Goal: Information Seeking & Learning: Understand process/instructions

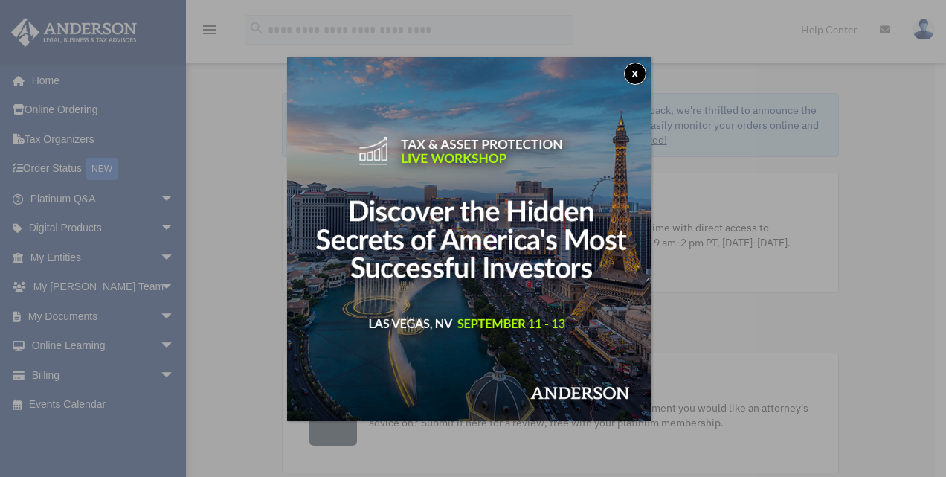
click at [644, 64] on button "x" at bounding box center [635, 73] width 22 height 22
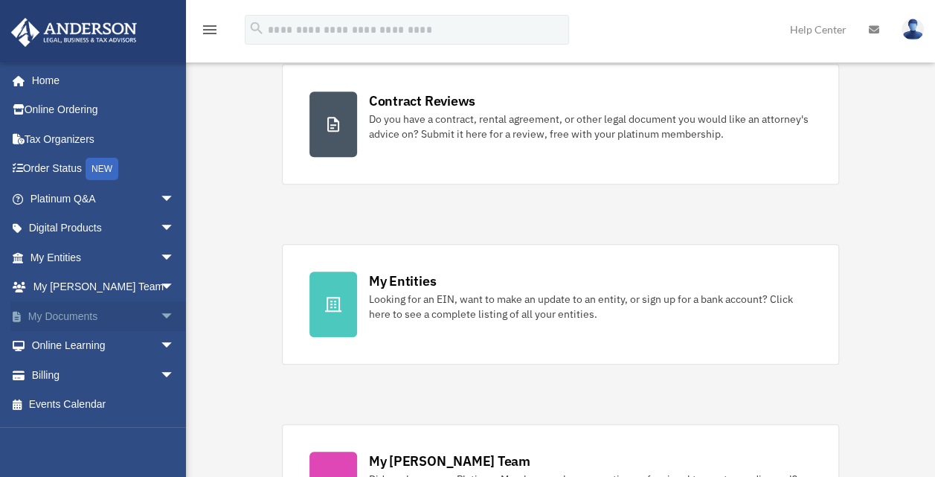
scroll to position [298, 0]
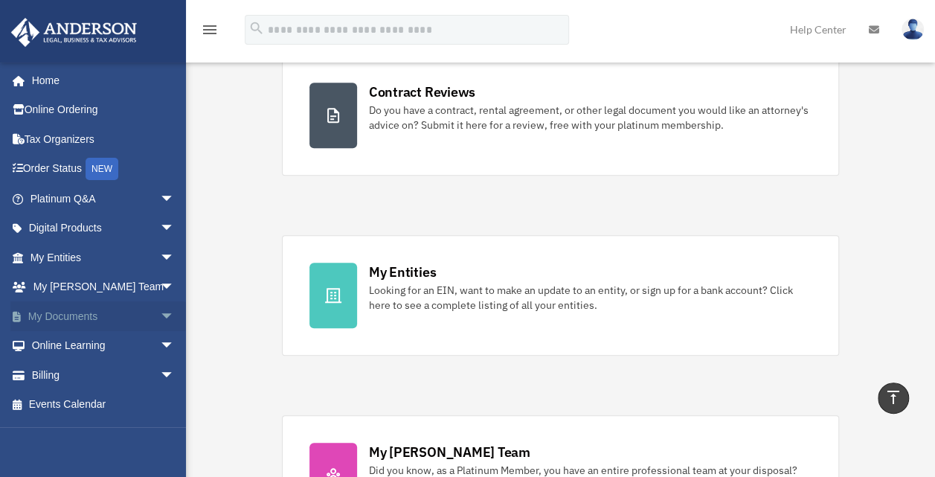
click at [160, 309] on span "arrow_drop_down" at bounding box center [175, 316] width 30 height 30
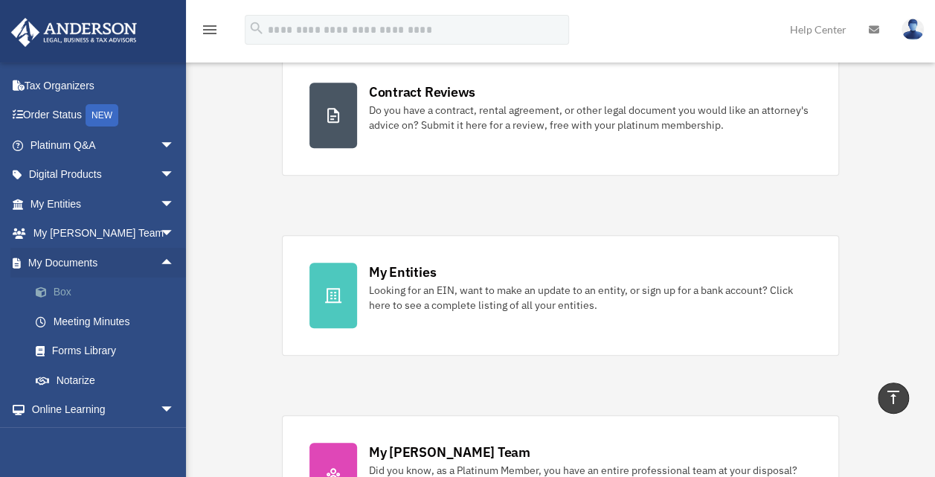
scroll to position [112, 0]
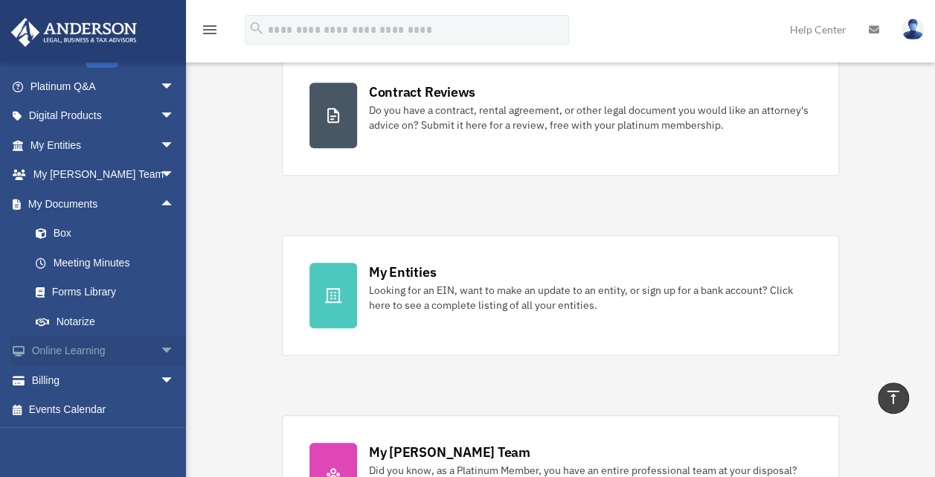
click at [64, 347] on link "Online Learning arrow_drop_down" at bounding box center [103, 351] width 187 height 30
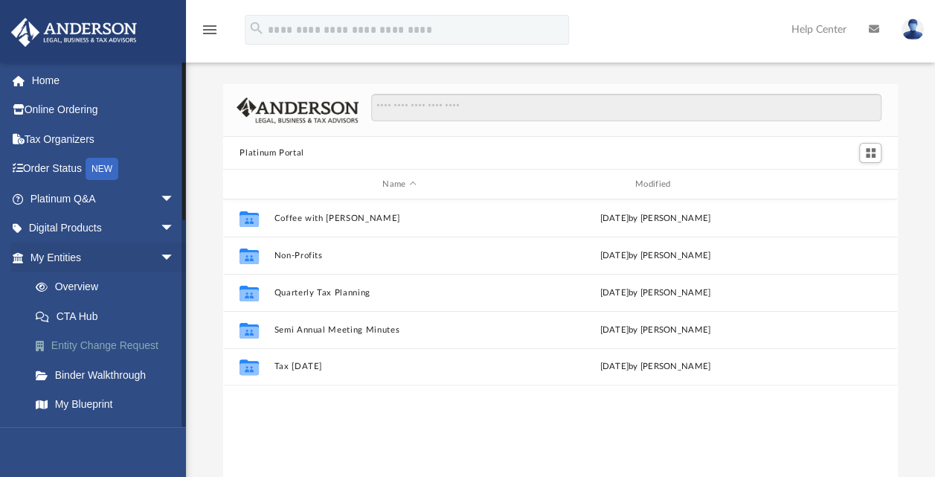
scroll to position [327, 662]
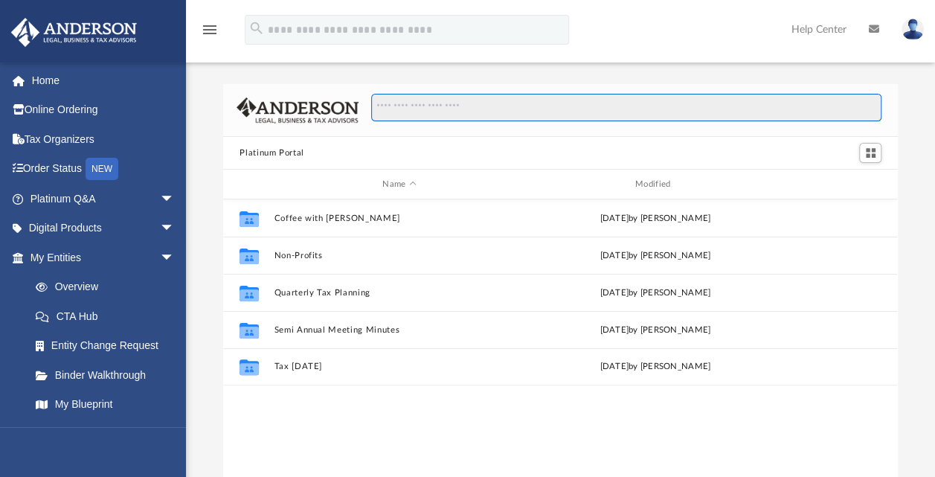
click at [490, 110] on input "Search files and folders" at bounding box center [626, 108] width 510 height 28
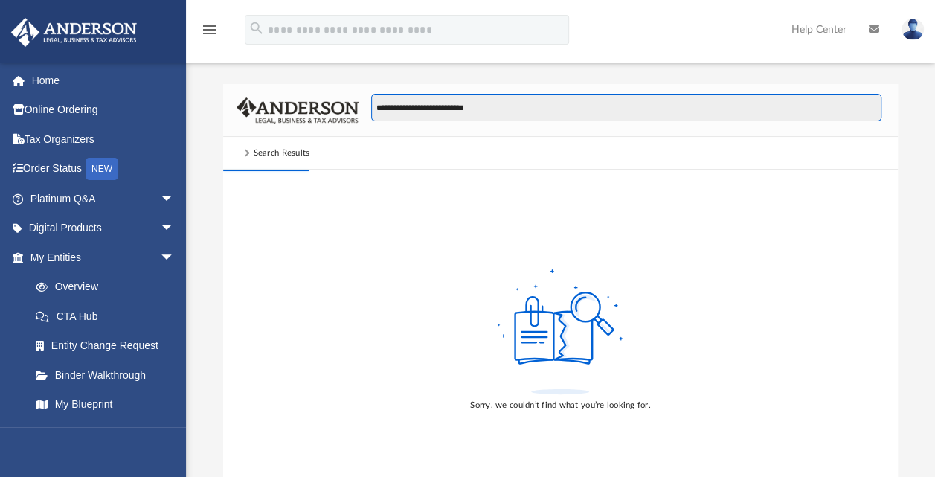
type input "**********"
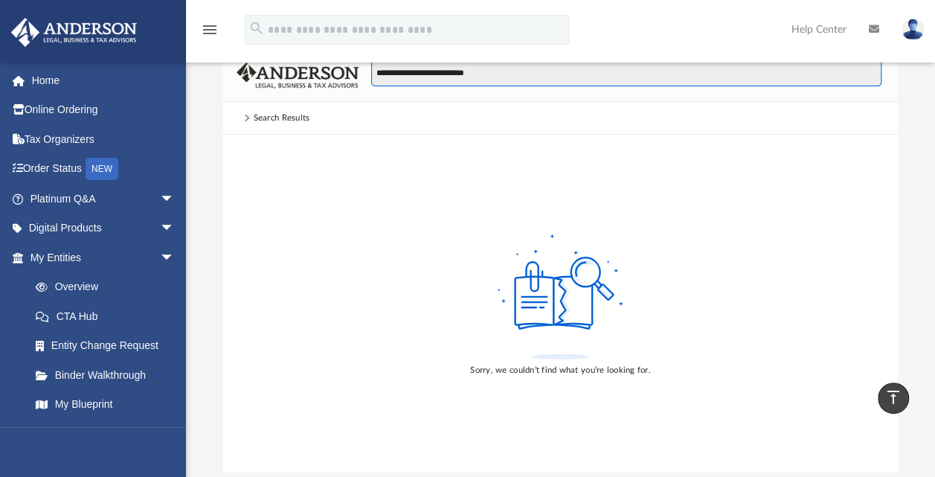
scroll to position [0, 0]
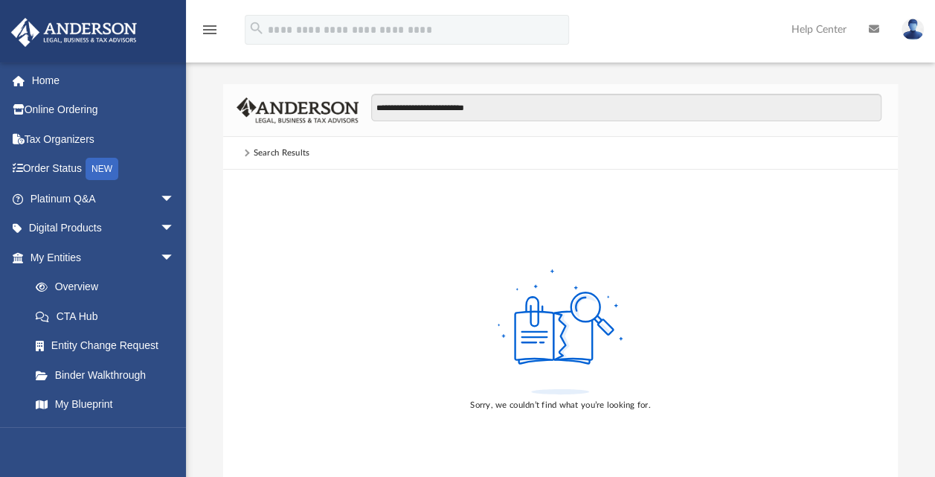
click at [276, 150] on div "Search Results" at bounding box center [282, 153] width 57 height 13
click at [263, 157] on div "Search Results" at bounding box center [282, 153] width 57 height 13
click at [255, 153] on div "Search Results" at bounding box center [282, 153] width 57 height 13
click at [245, 153] on span at bounding box center [245, 153] width 7 height 7
click at [254, 153] on div "Search Results" at bounding box center [282, 153] width 57 height 13
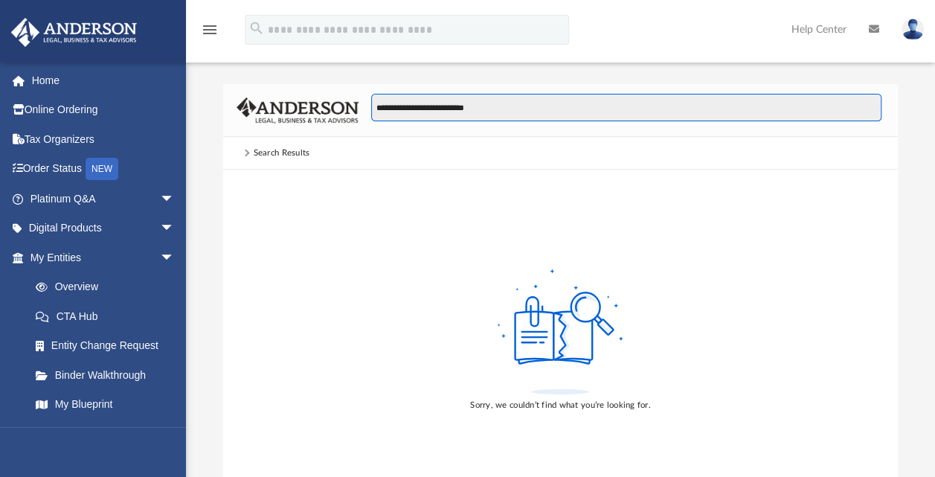
drag, startPoint x: 494, startPoint y: 106, endPoint x: 343, endPoint y: 109, distance: 151.0
click at [343, 109] on div "**********" at bounding box center [560, 110] width 674 height 53
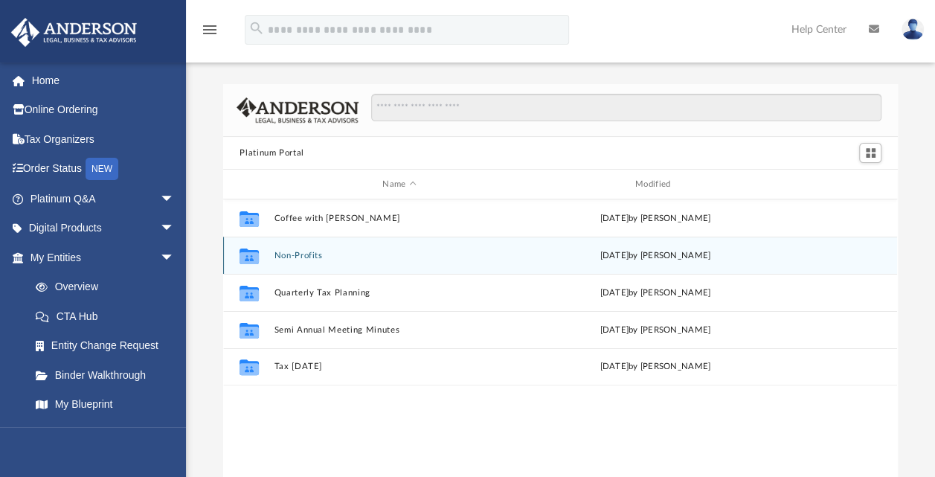
click at [303, 259] on button "Non-Profits" at bounding box center [399, 256] width 250 height 10
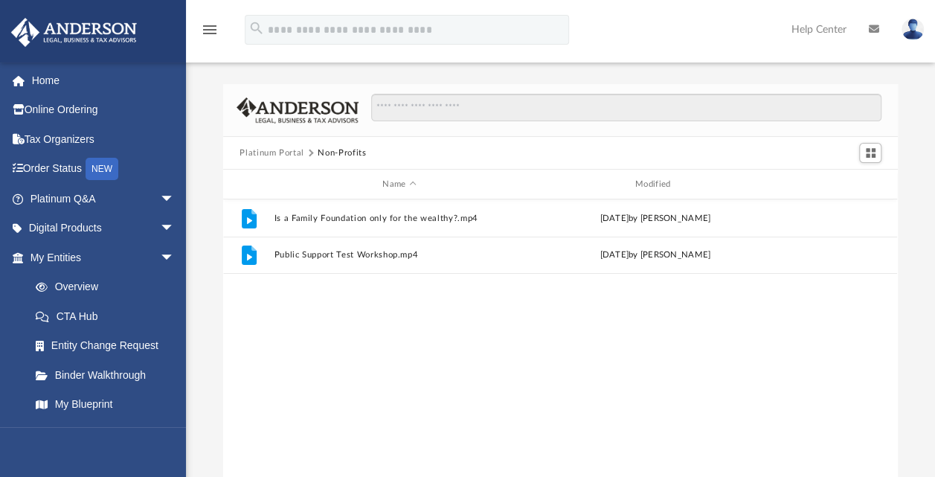
click at [274, 151] on button "Platinum Portal" at bounding box center [272, 153] width 65 height 13
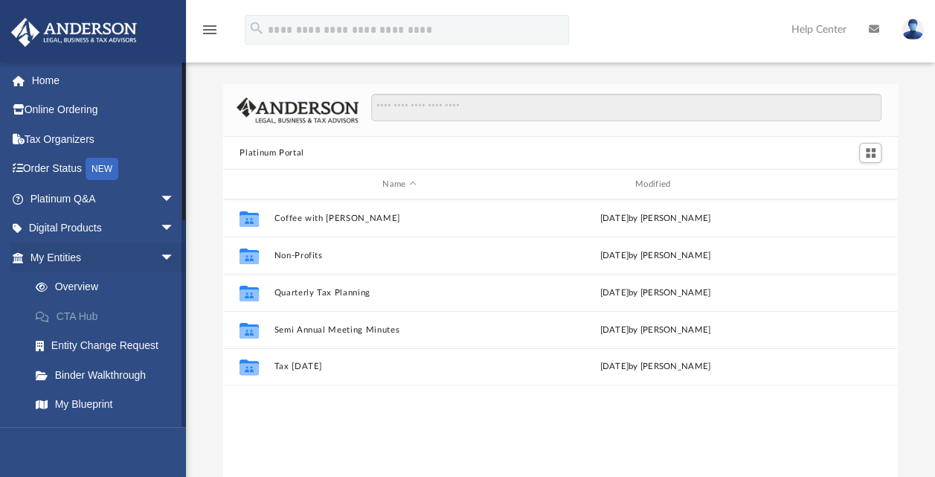
click at [85, 320] on link "CTA Hub" at bounding box center [109, 316] width 176 height 30
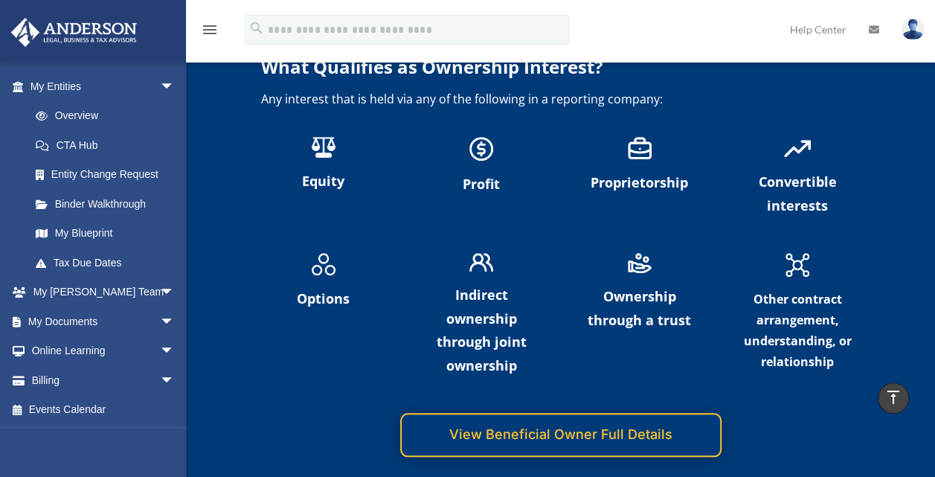
scroll to position [3421, 0]
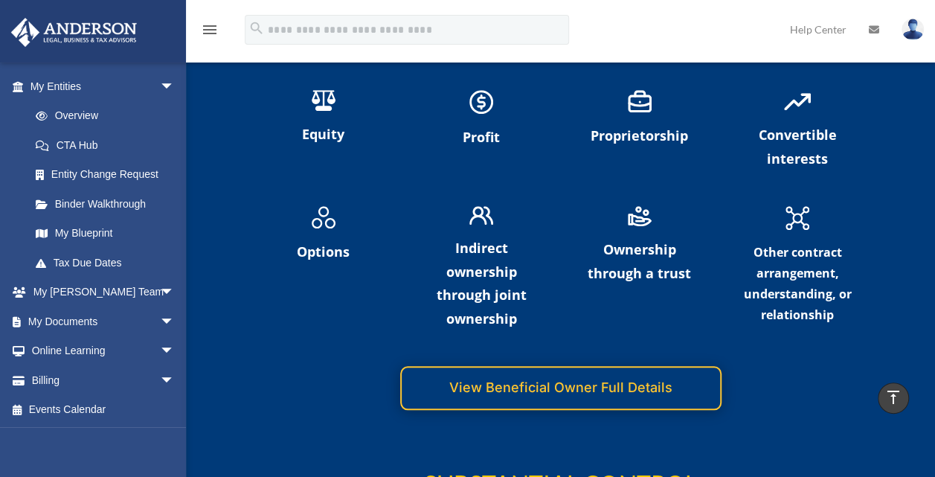
click at [625, 254] on p "Ownership through a trust" at bounding box center [639, 261] width 125 height 47
click at [628, 241] on p "Ownership through a trust" at bounding box center [639, 261] width 125 height 47
click at [628, 240] on p "Ownership through a trust" at bounding box center [639, 261] width 125 height 47
drag, startPoint x: 628, startPoint y: 240, endPoint x: 631, endPoint y: 283, distance: 43.2
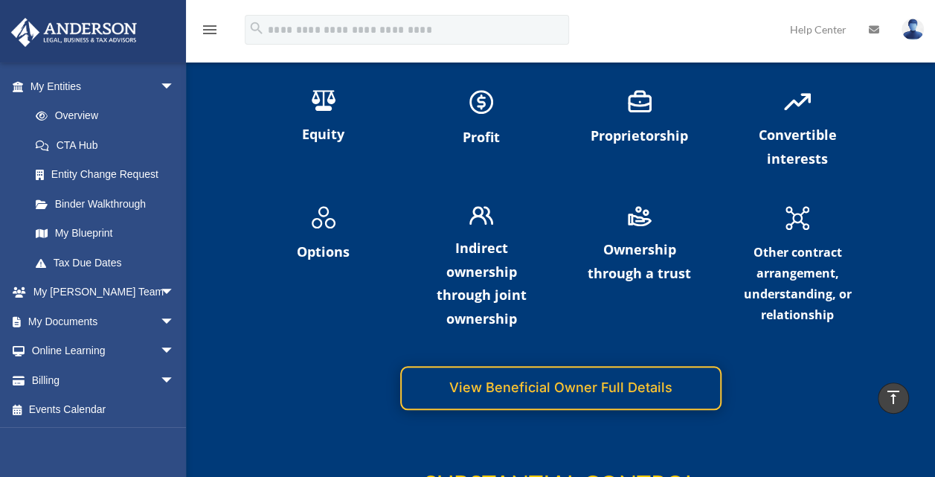
click at [631, 283] on p "Ownership through a trust" at bounding box center [639, 261] width 125 height 47
click at [643, 257] on p "Ownership through a trust" at bounding box center [639, 261] width 125 height 47
drag, startPoint x: 643, startPoint y: 257, endPoint x: 645, endPoint y: 266, distance: 9.0
click at [645, 266] on p "Ownership through a trust" at bounding box center [639, 261] width 125 height 47
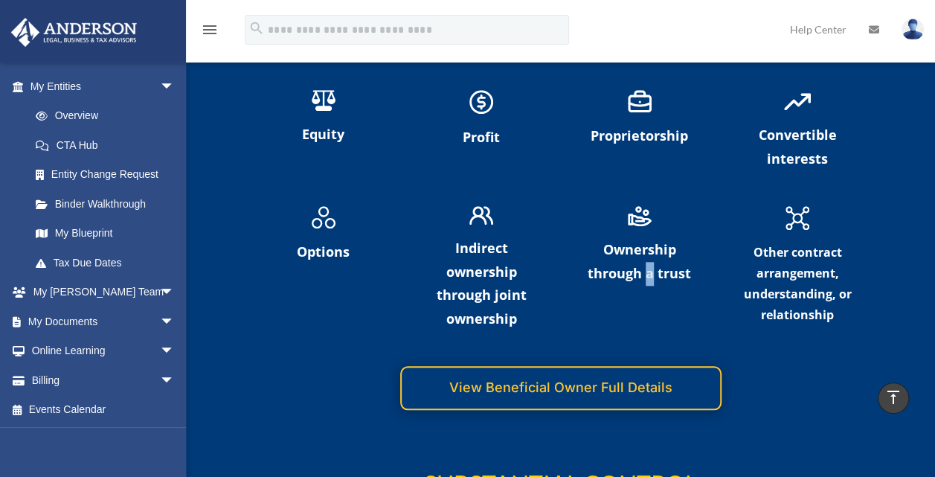
click at [646, 266] on p "Ownership through a trust" at bounding box center [639, 261] width 125 height 47
click at [638, 221] on img at bounding box center [640, 216] width 24 height 20
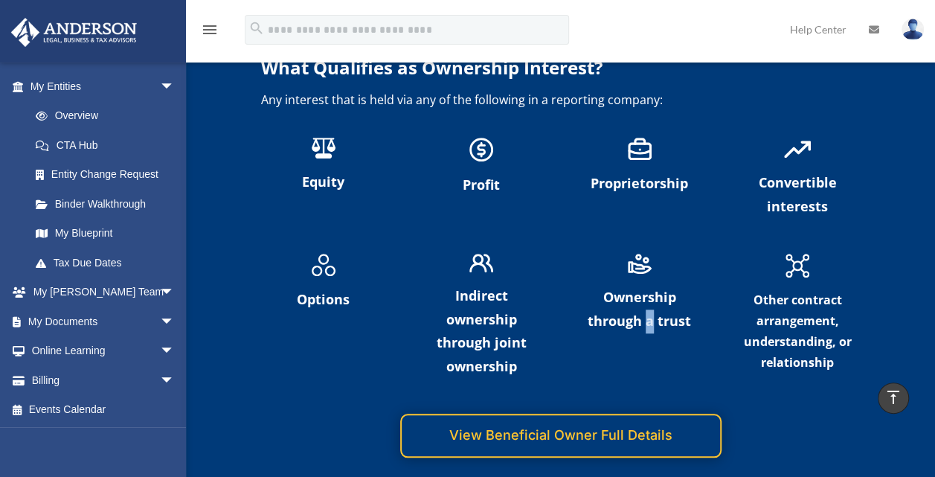
scroll to position [3273, 0]
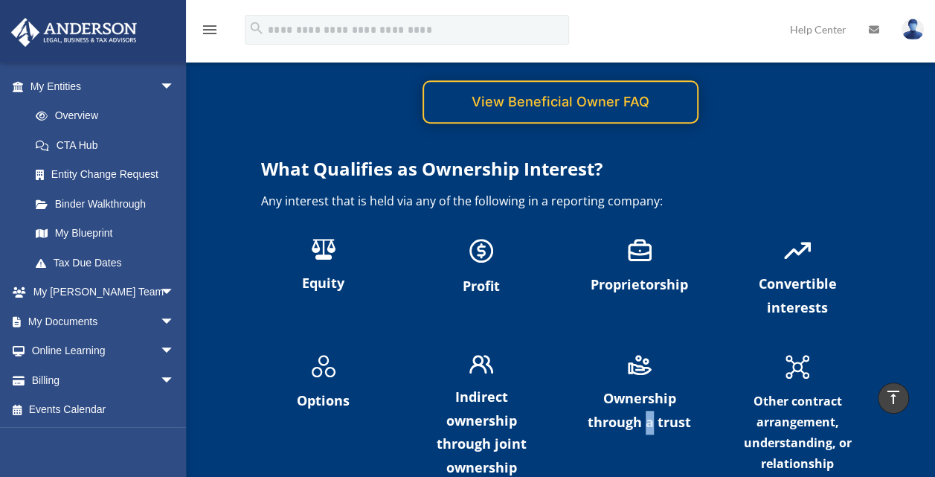
click at [640, 373] on img at bounding box center [640, 365] width 24 height 20
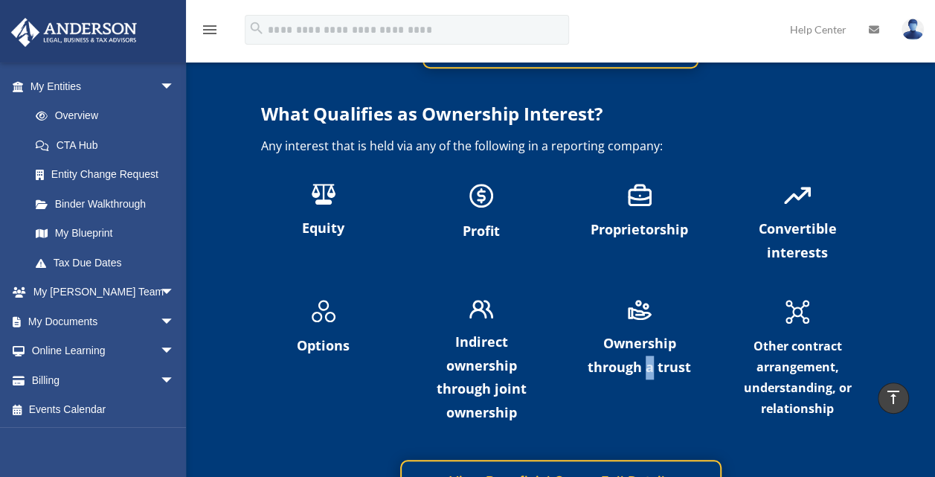
scroll to position [3496, 0]
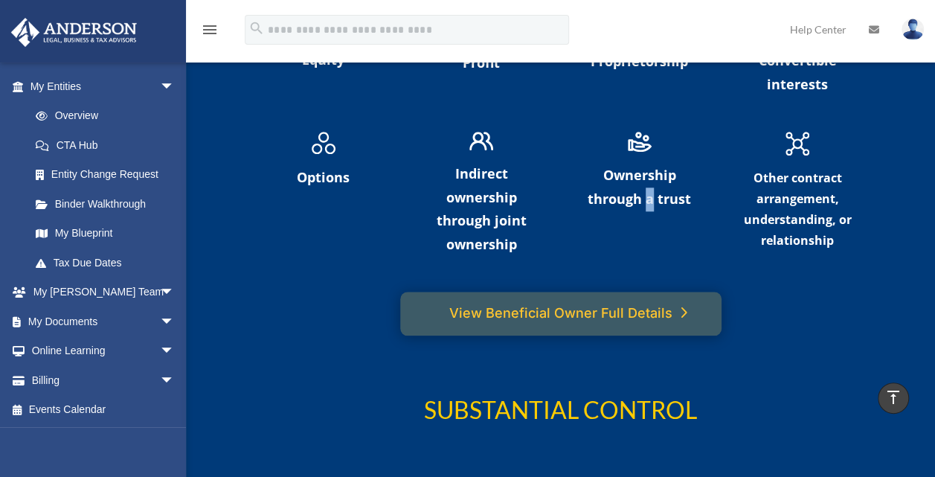
click at [614, 304] on link "View Beneficial Owner Full Details" at bounding box center [560, 314] width 321 height 44
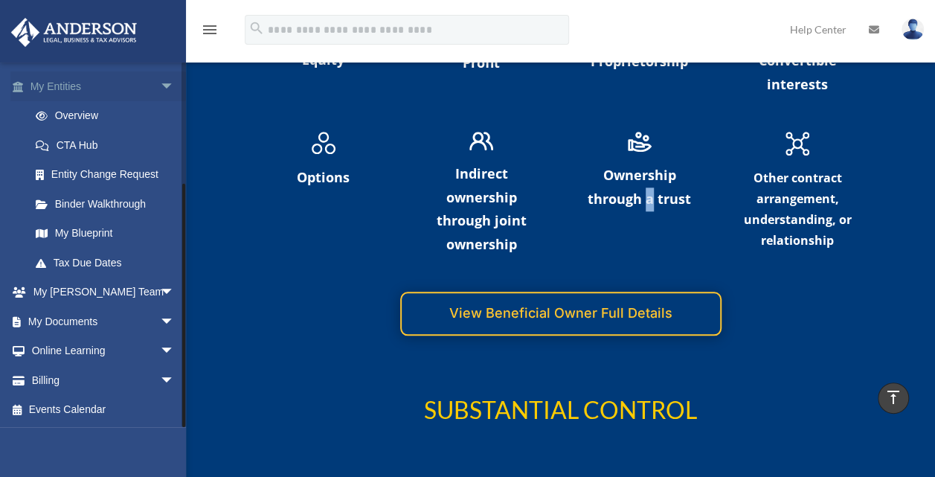
click at [160, 85] on span "arrow_drop_down" at bounding box center [175, 86] width 30 height 30
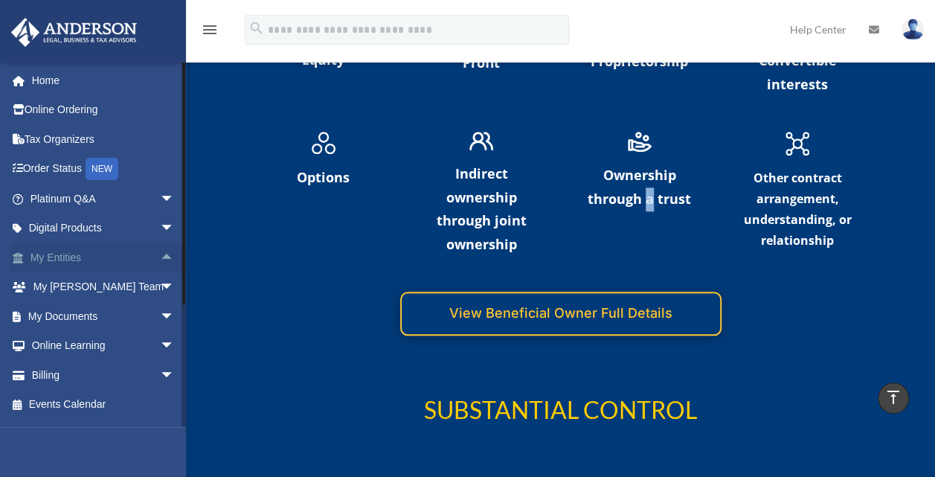
click at [159, 85] on link "Home" at bounding box center [103, 80] width 187 height 30
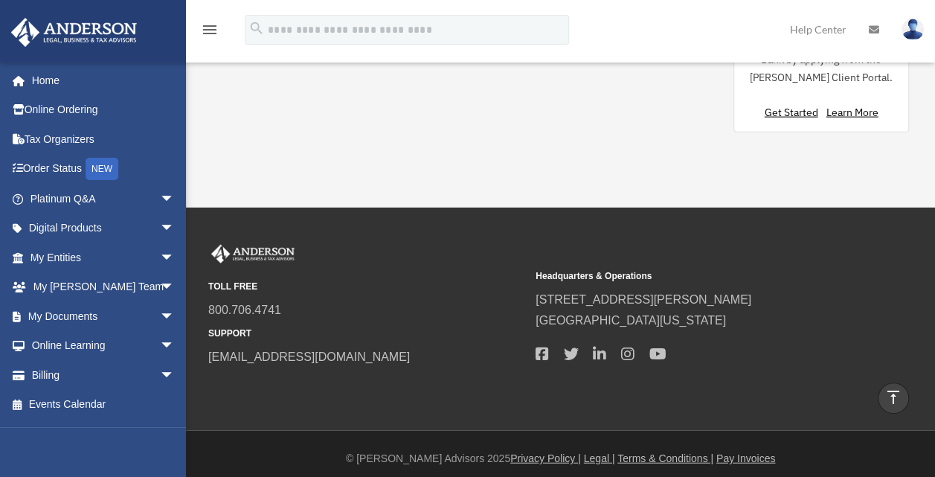
scroll to position [1639, 0]
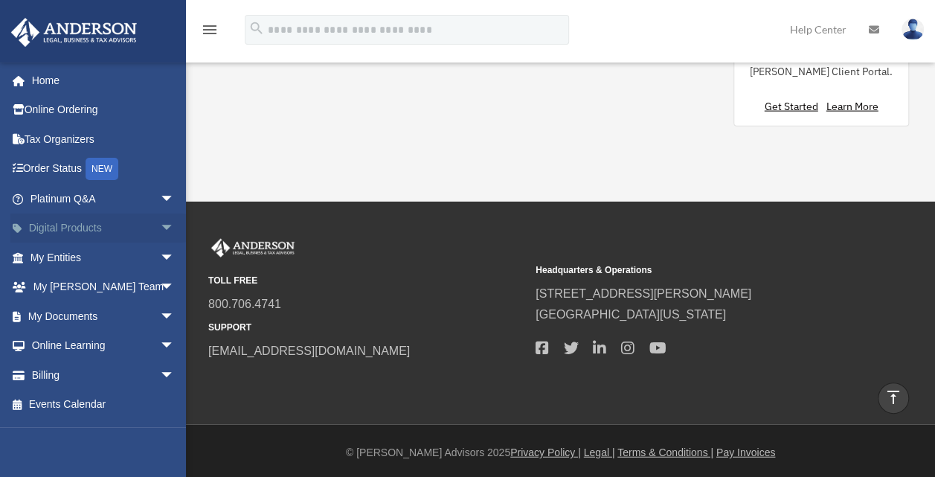
click at [164, 224] on span "arrow_drop_down" at bounding box center [175, 228] width 30 height 30
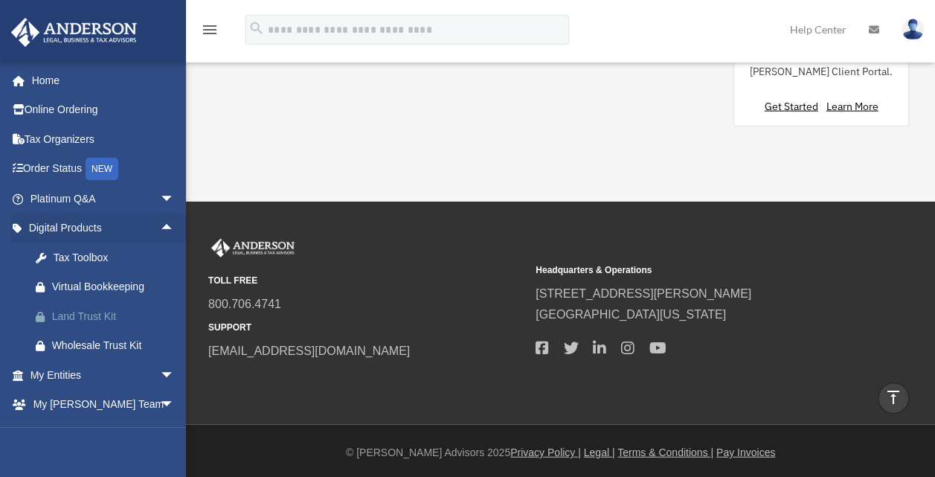
click at [90, 315] on div "Land Trust Kit" at bounding box center [115, 316] width 126 height 19
